Goal: Transaction & Acquisition: Obtain resource

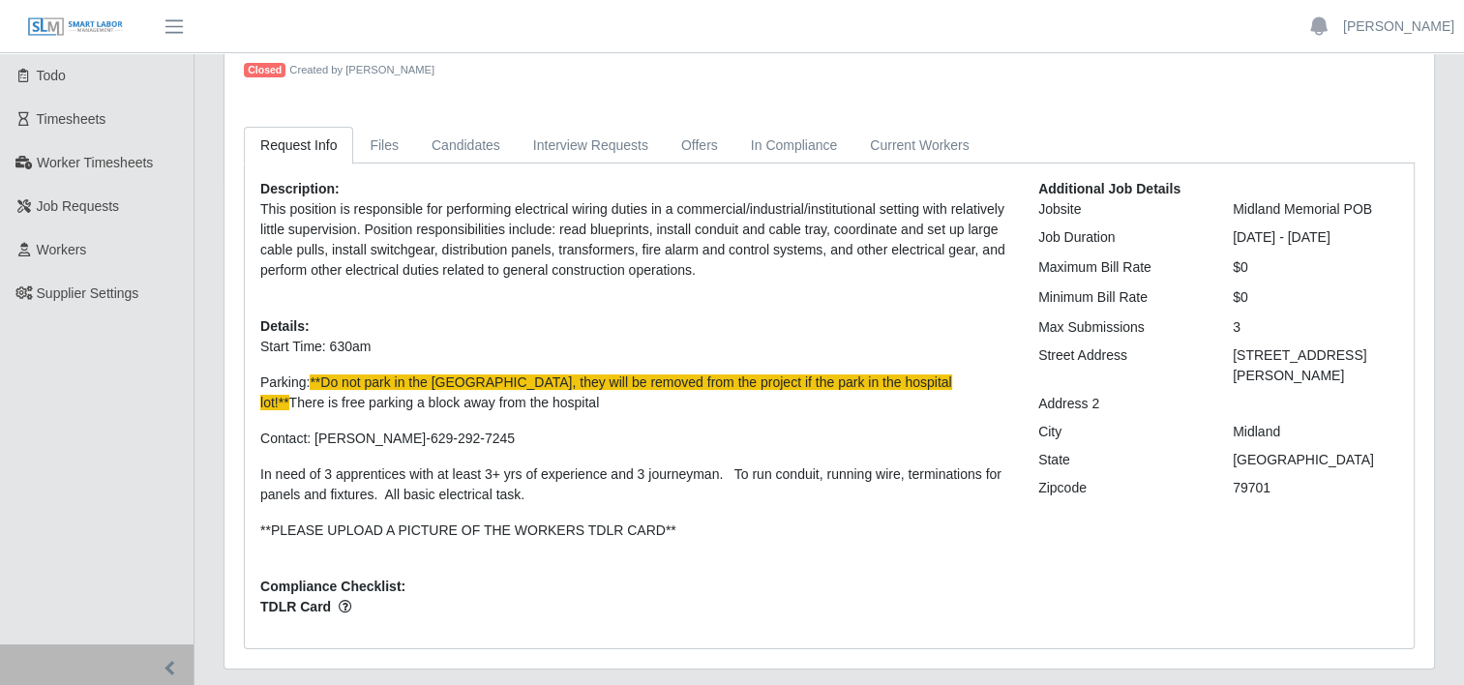
scroll to position [97, 0]
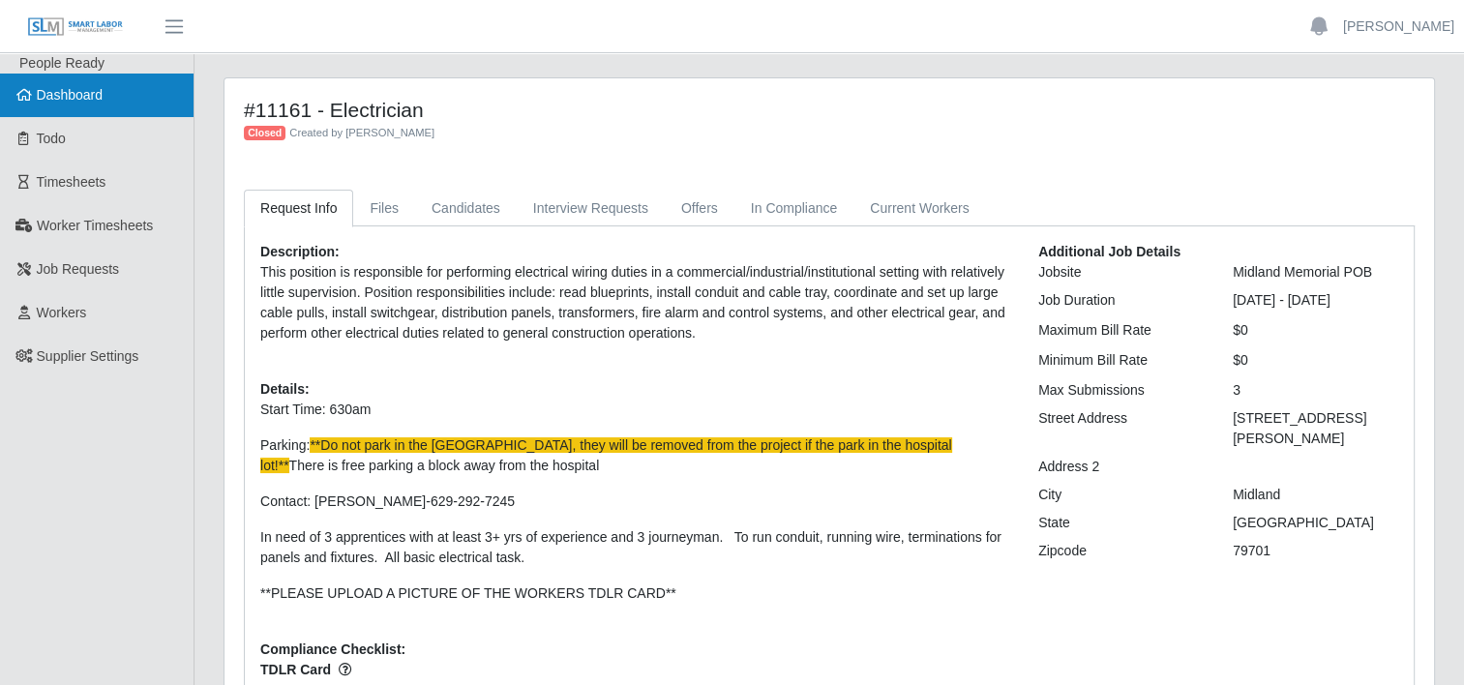
click at [80, 104] on link "Dashboard" at bounding box center [96, 96] width 193 height 44
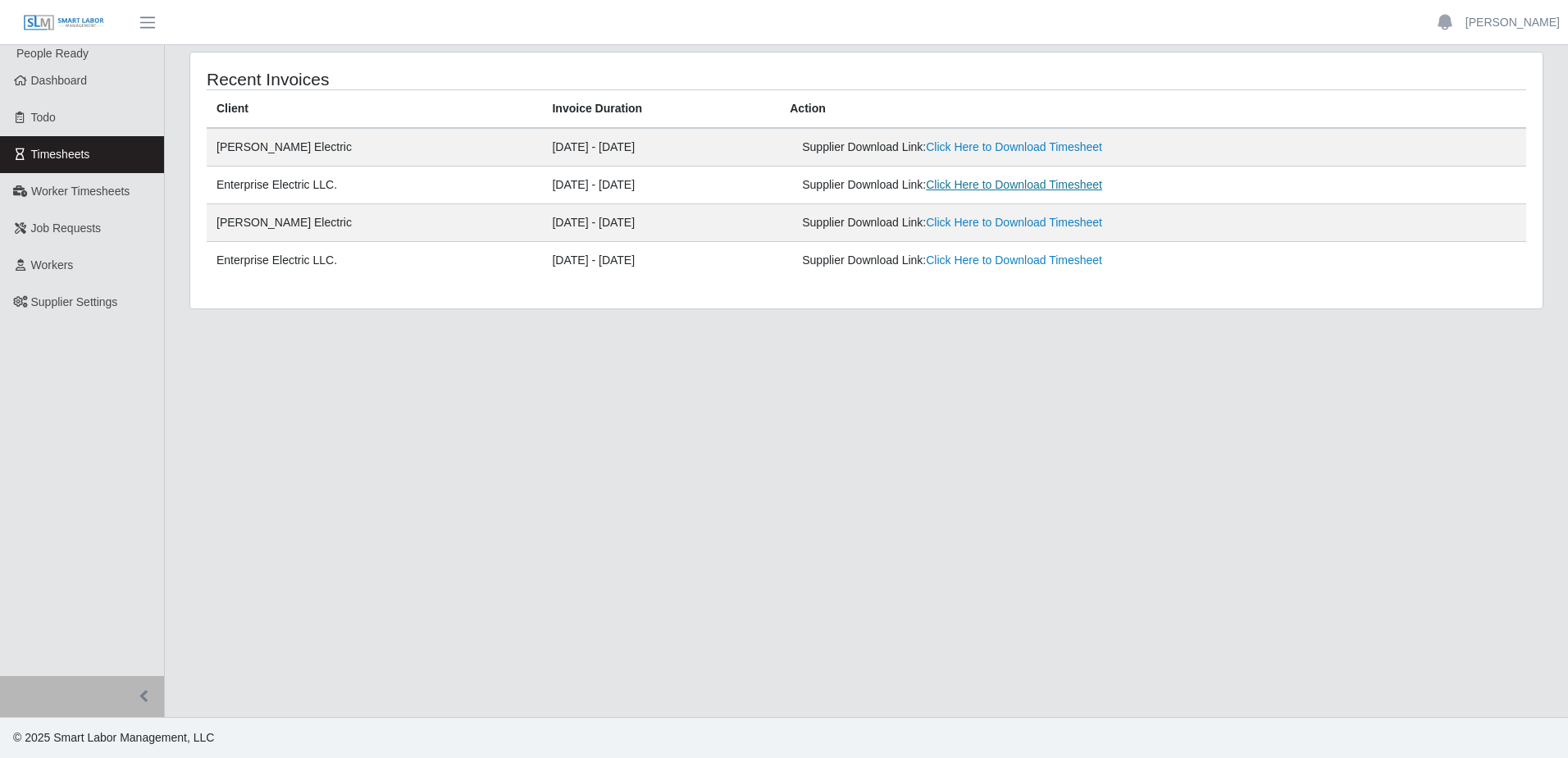
click at [986, 187] on link "Click Here to Download Timesheet" at bounding box center [1014, 184] width 176 height 13
